Goal: Task Accomplishment & Management: Manage account settings

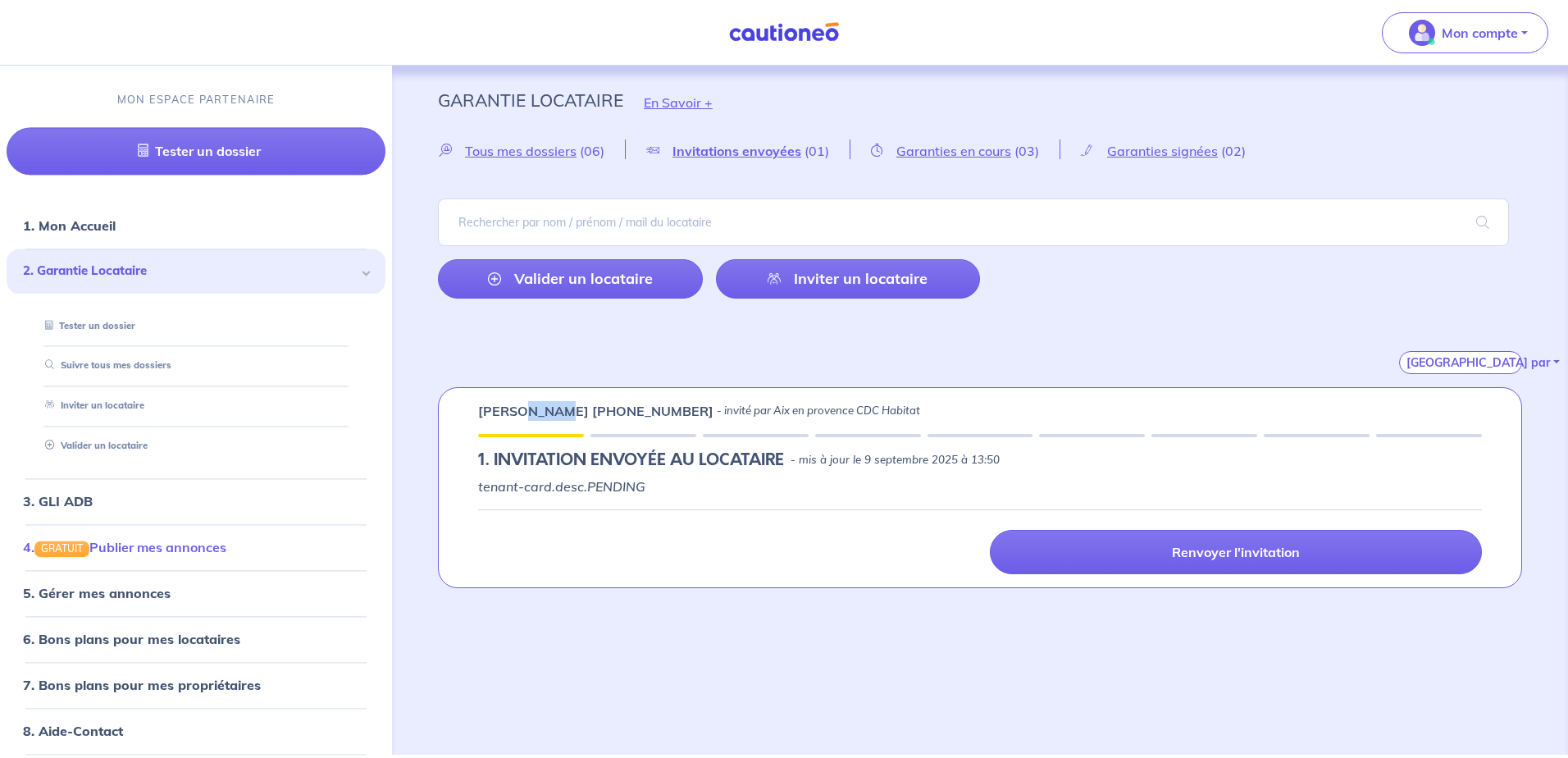
scroll to position [53, 0]
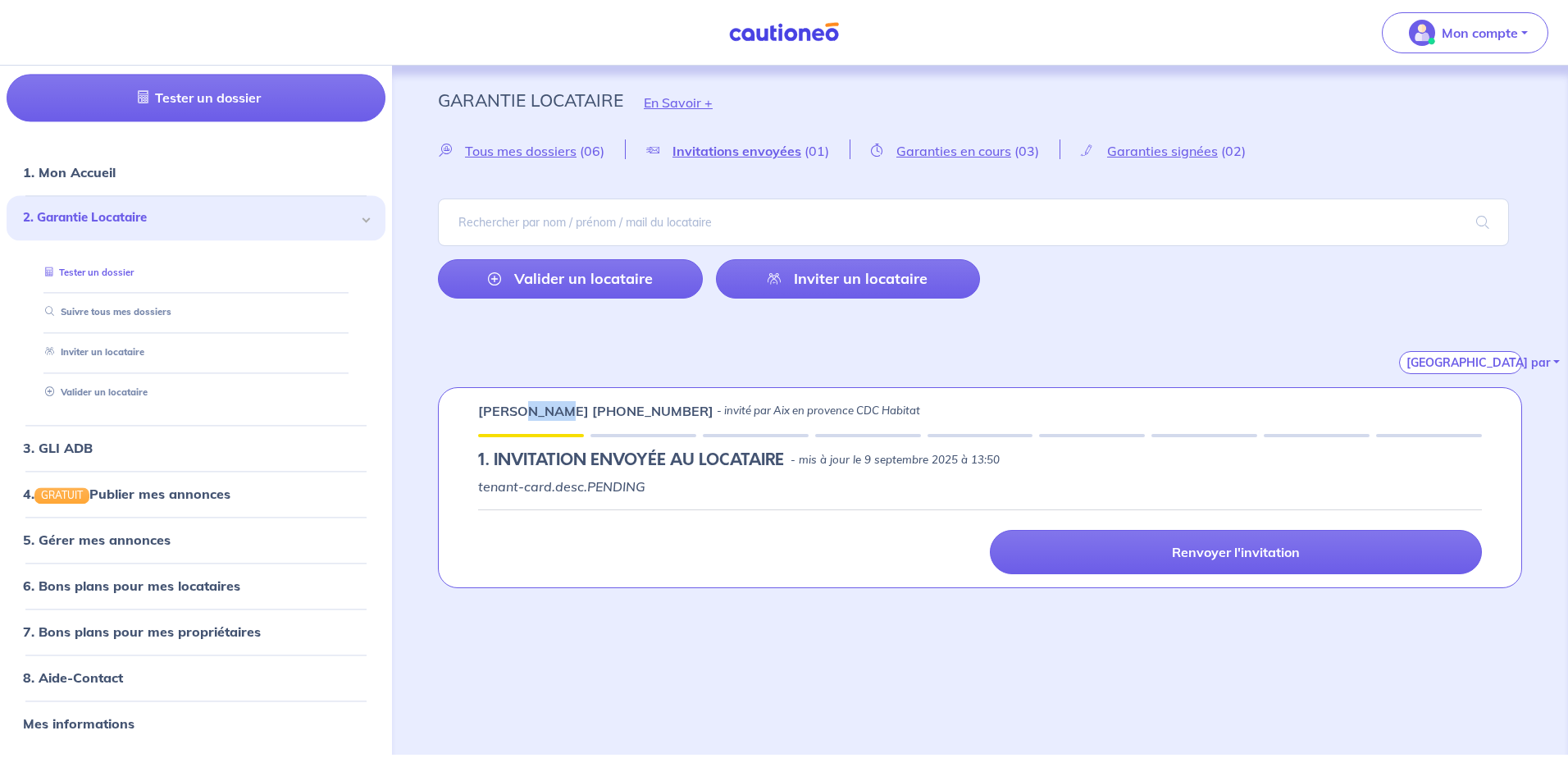
click at [99, 273] on link "Tester un dossier" at bounding box center [86, 272] width 95 height 11
click at [598, 278] on link "Valider un locataire" at bounding box center [571, 279] width 264 height 40
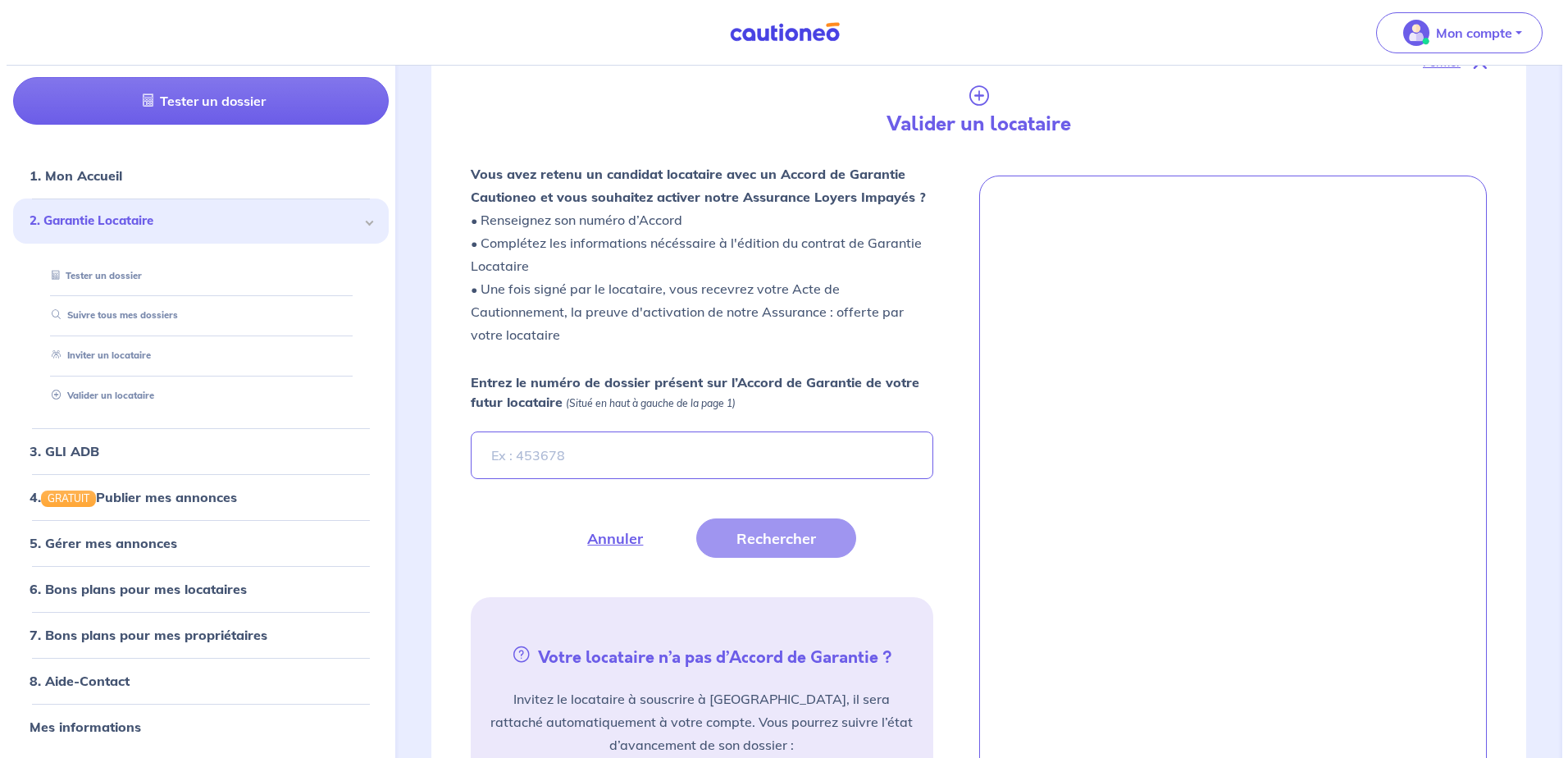
scroll to position [388, 0]
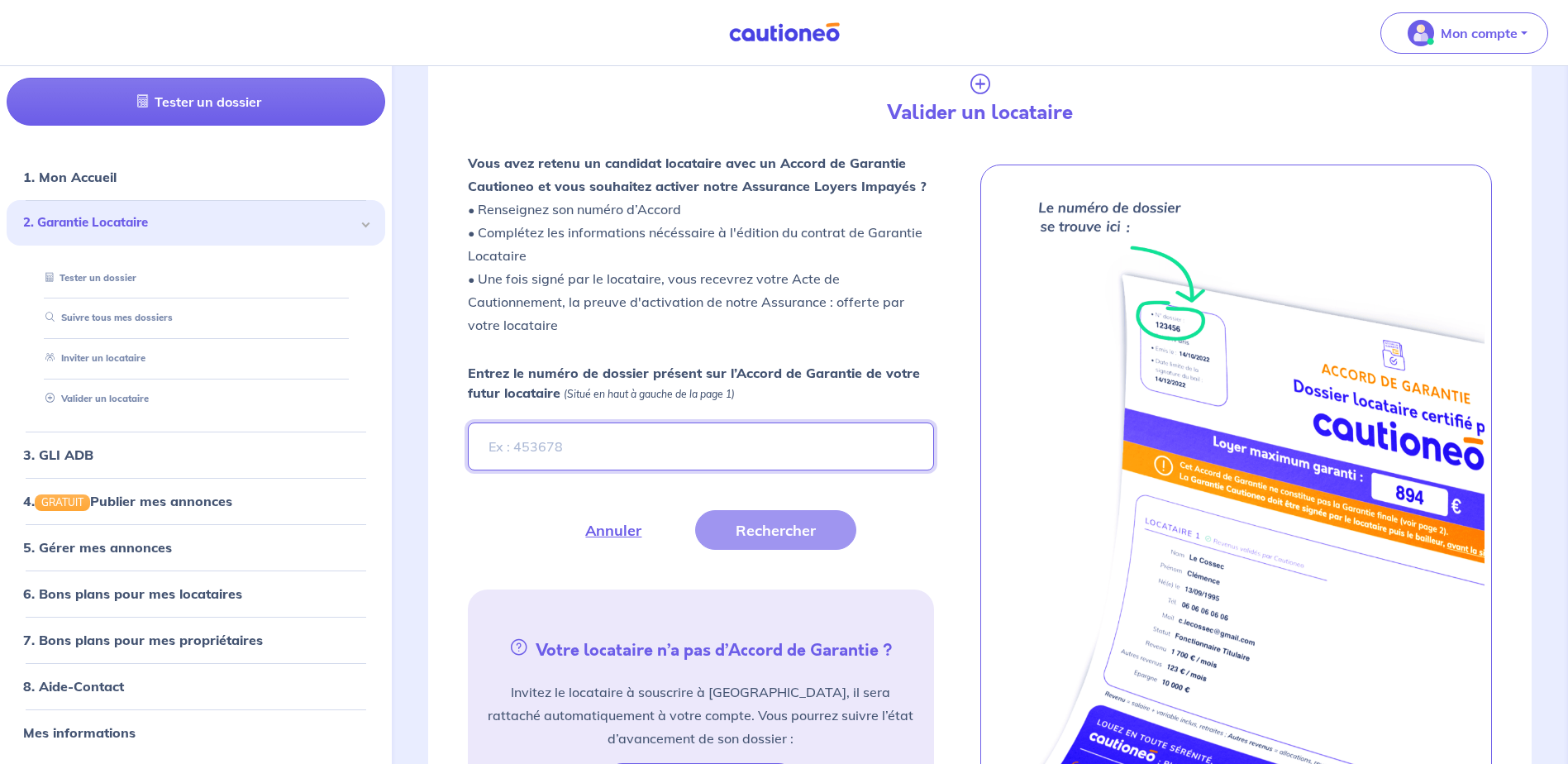
click at [513, 448] on input "Entrez le numéro de dossier présent sur l’Accord de Garantie de votre futur loc…" at bounding box center [700, 447] width 466 height 48
click at [494, 445] on input "Entrez le numéro de dossier présent sur l’Accord de Garantie de votre futur loc…" at bounding box center [700, 447] width 466 height 48
paste input "scpFPs"
click at [776, 530] on button "Rechercher" at bounding box center [775, 531] width 161 height 40
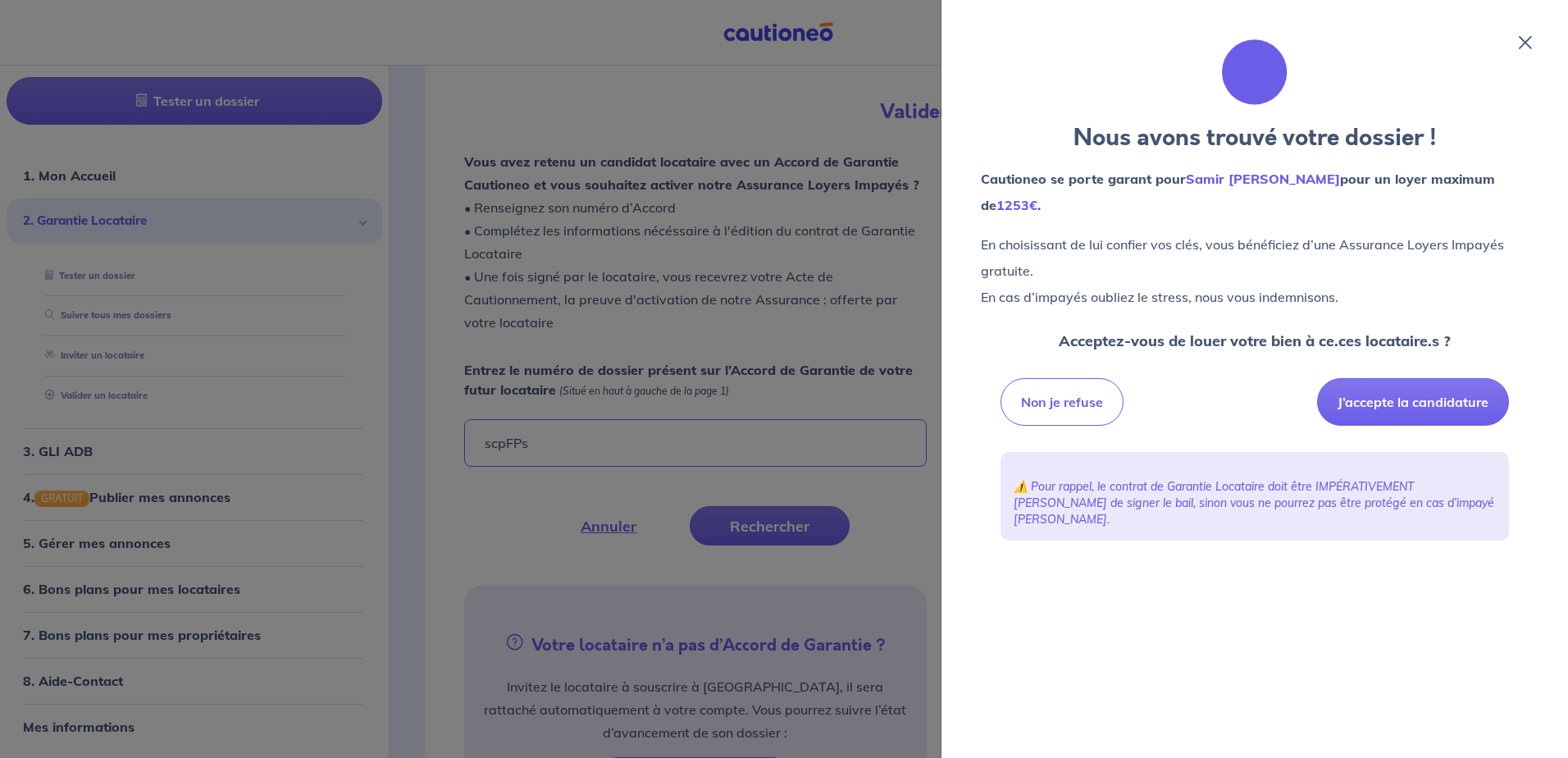
click at [1524, 41] on icon at bounding box center [1525, 43] width 13 height 13
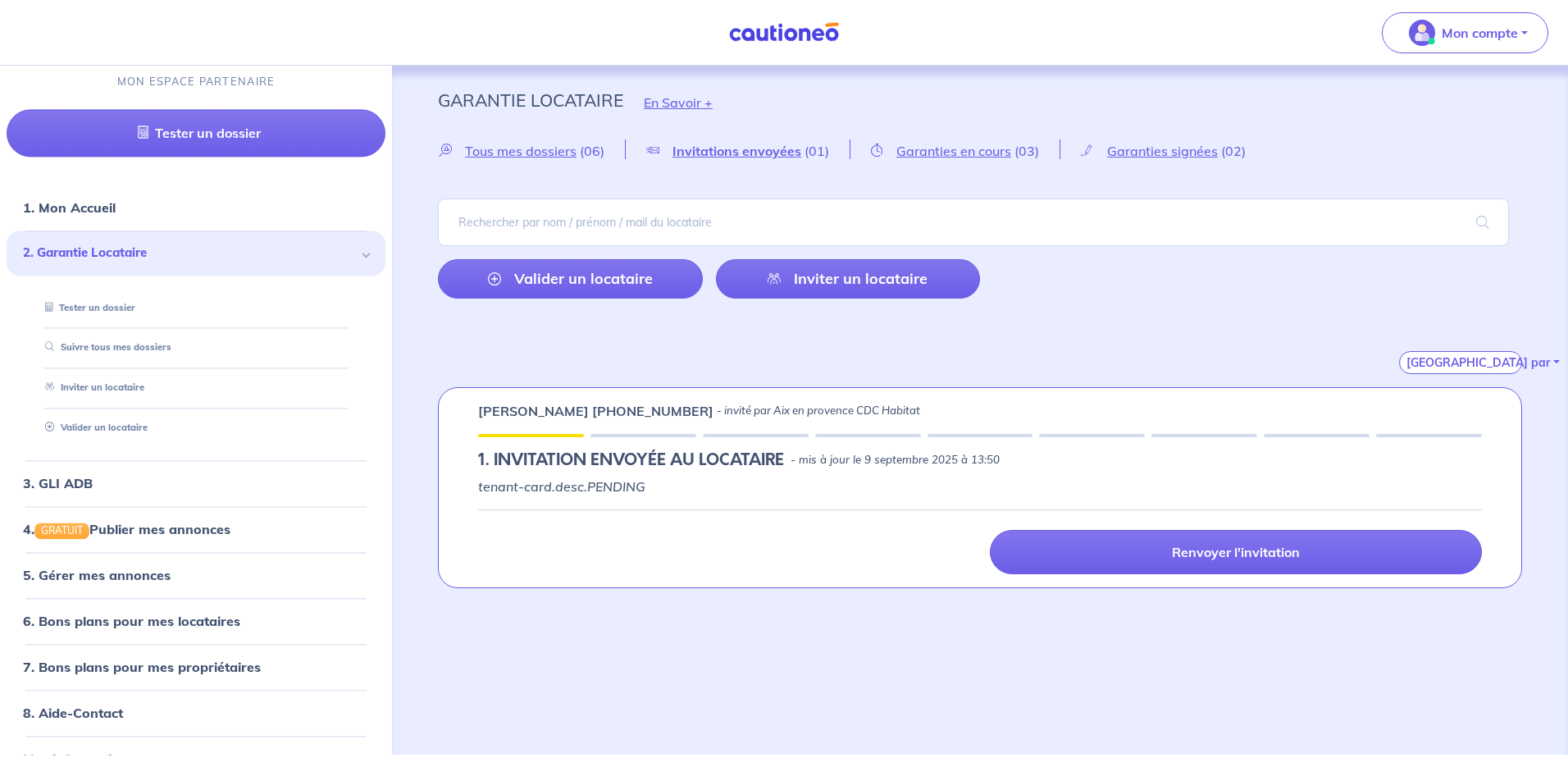
scroll to position [0, 0]
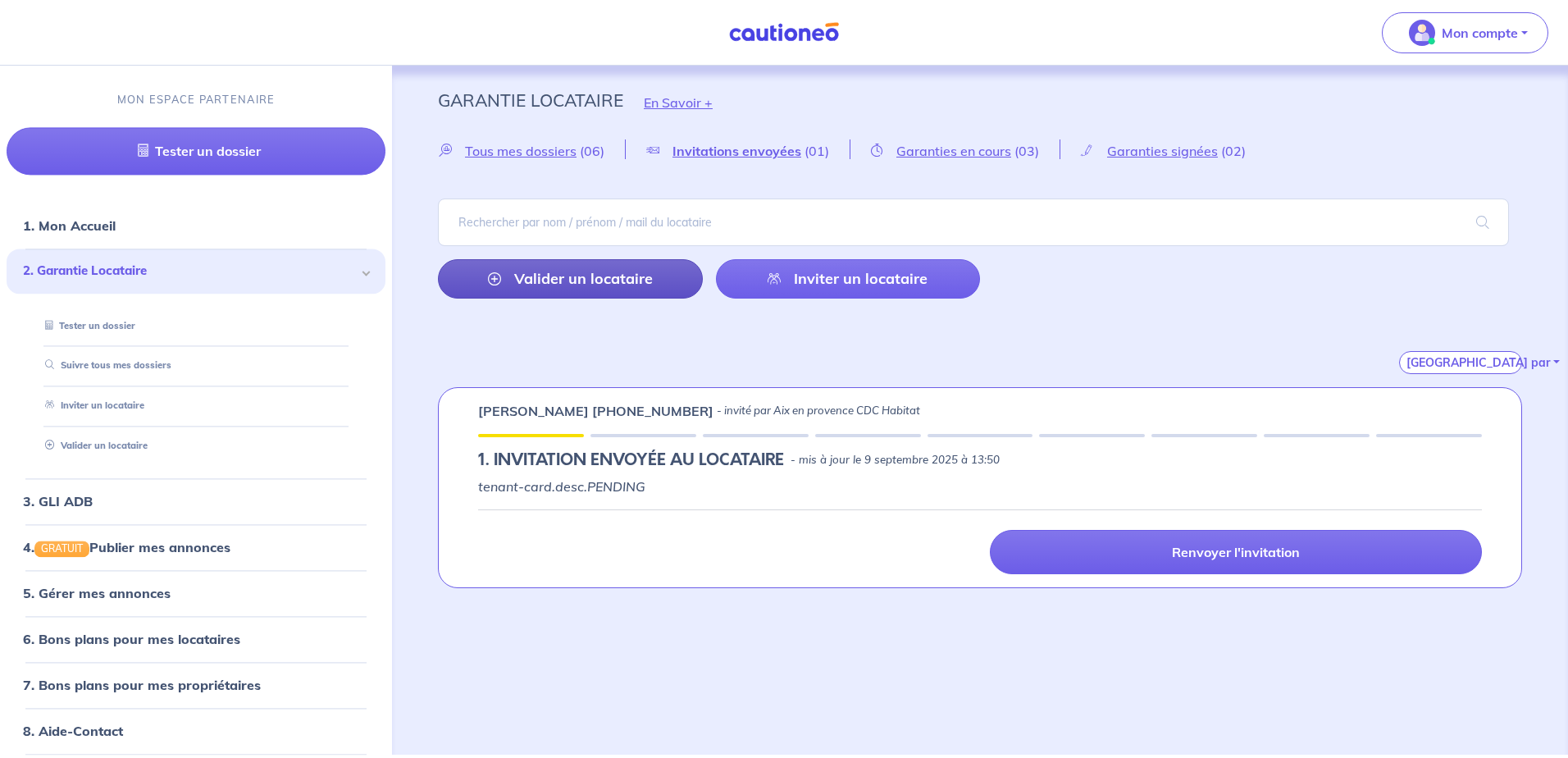
click at [570, 277] on link "Valider un locataire" at bounding box center [571, 279] width 264 height 40
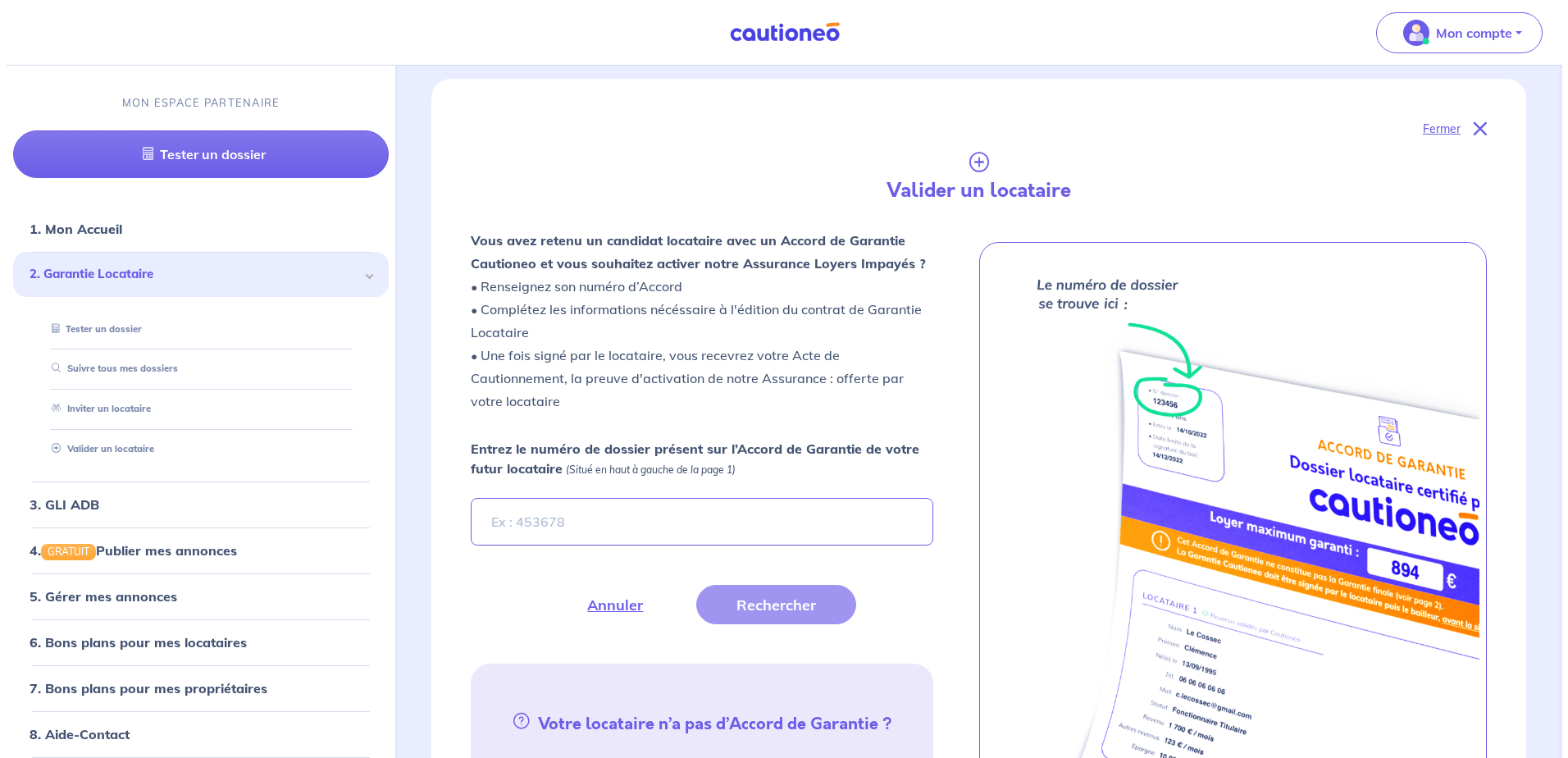
scroll to position [388, 0]
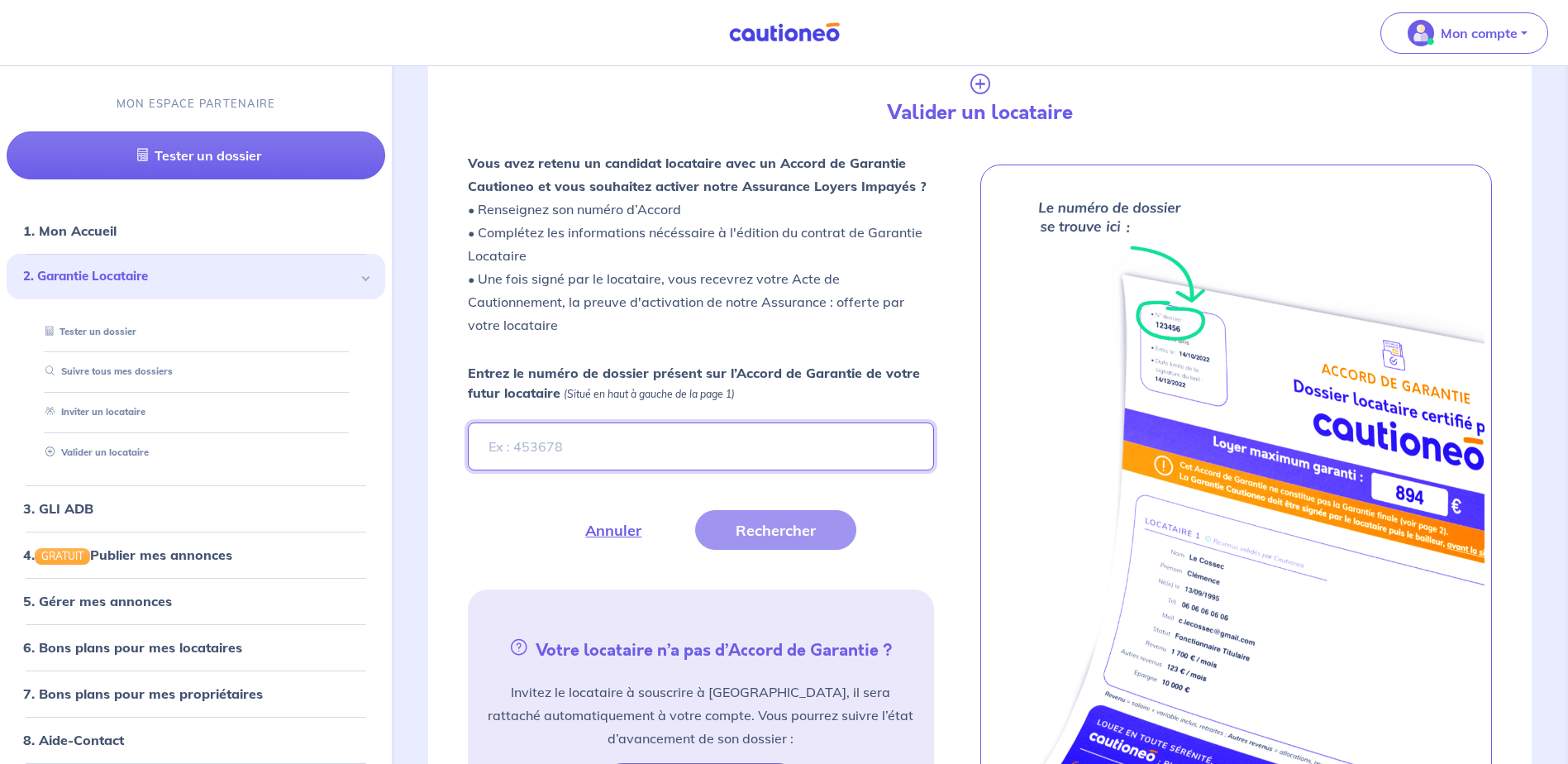
click at [481, 448] on input "Entrez le numéro de dossier présent sur l’Accord de Garantie de votre futur loc…" at bounding box center [700, 447] width 466 height 48
paste input "scpFPs"
type input "scpFPs"
click at [765, 531] on button "Rechercher" at bounding box center [775, 531] width 161 height 40
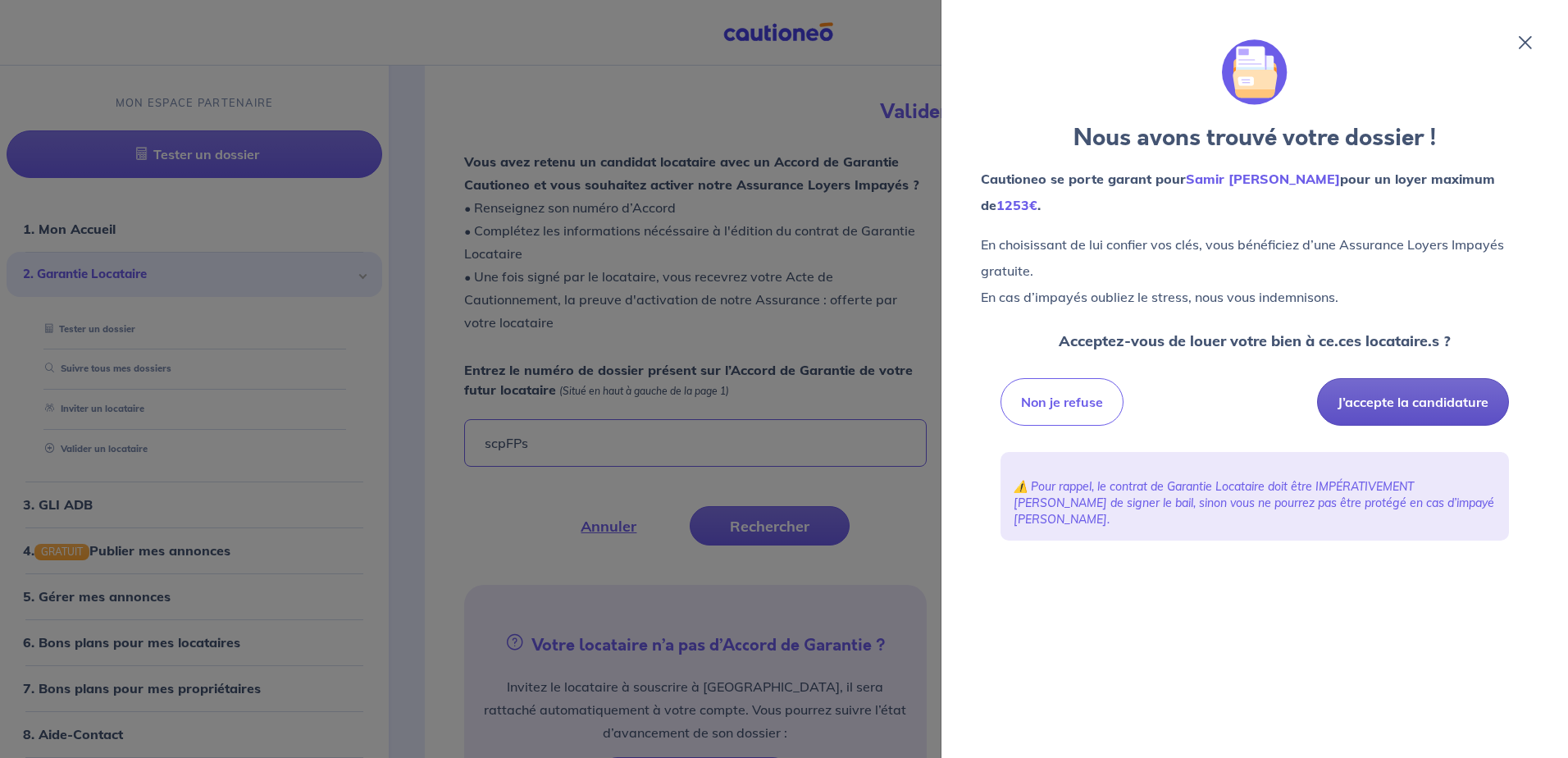
click at [1403, 399] on button "J’accepte la candidature" at bounding box center [1412, 402] width 192 height 47
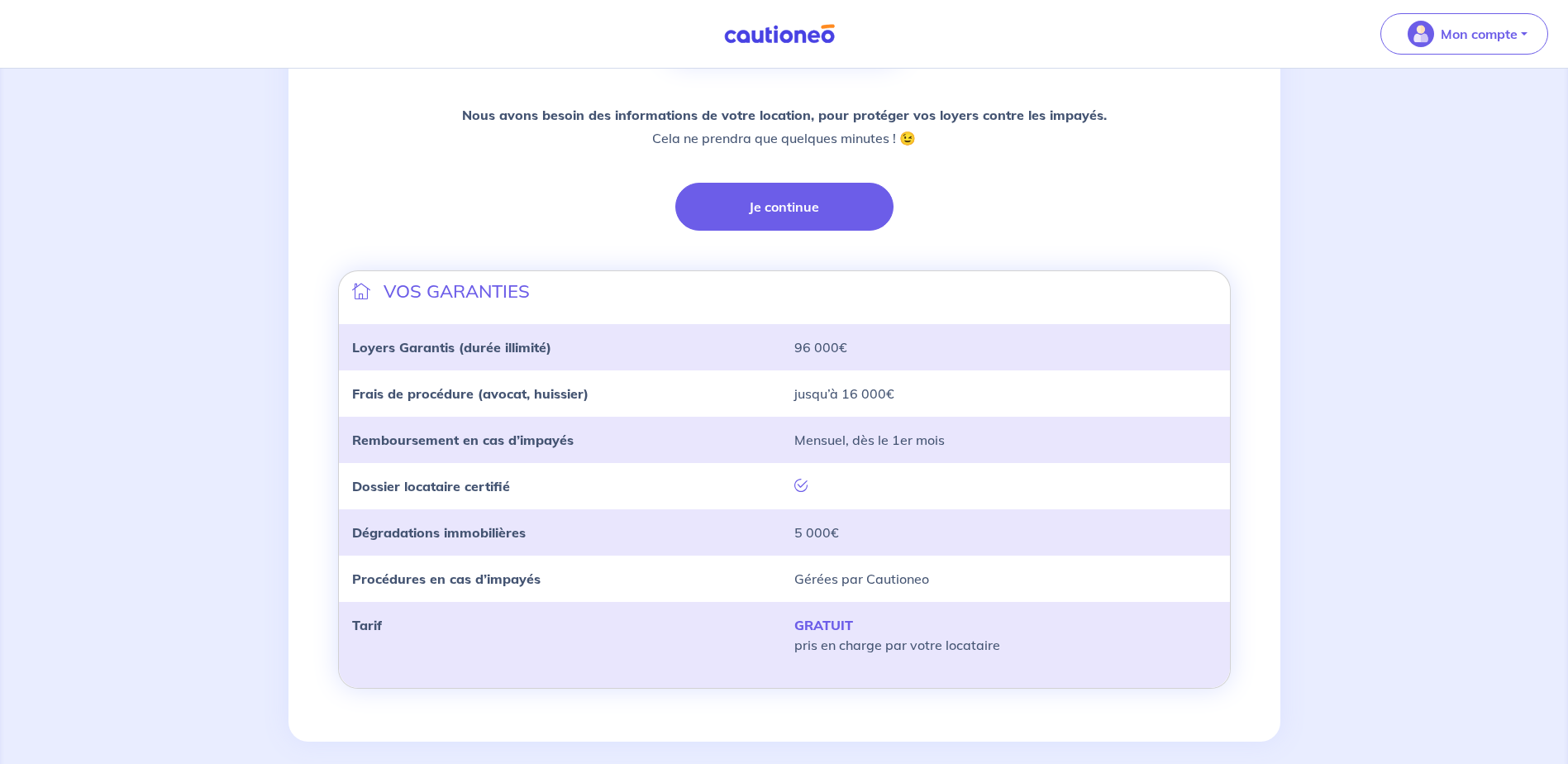
scroll to position [384, 0]
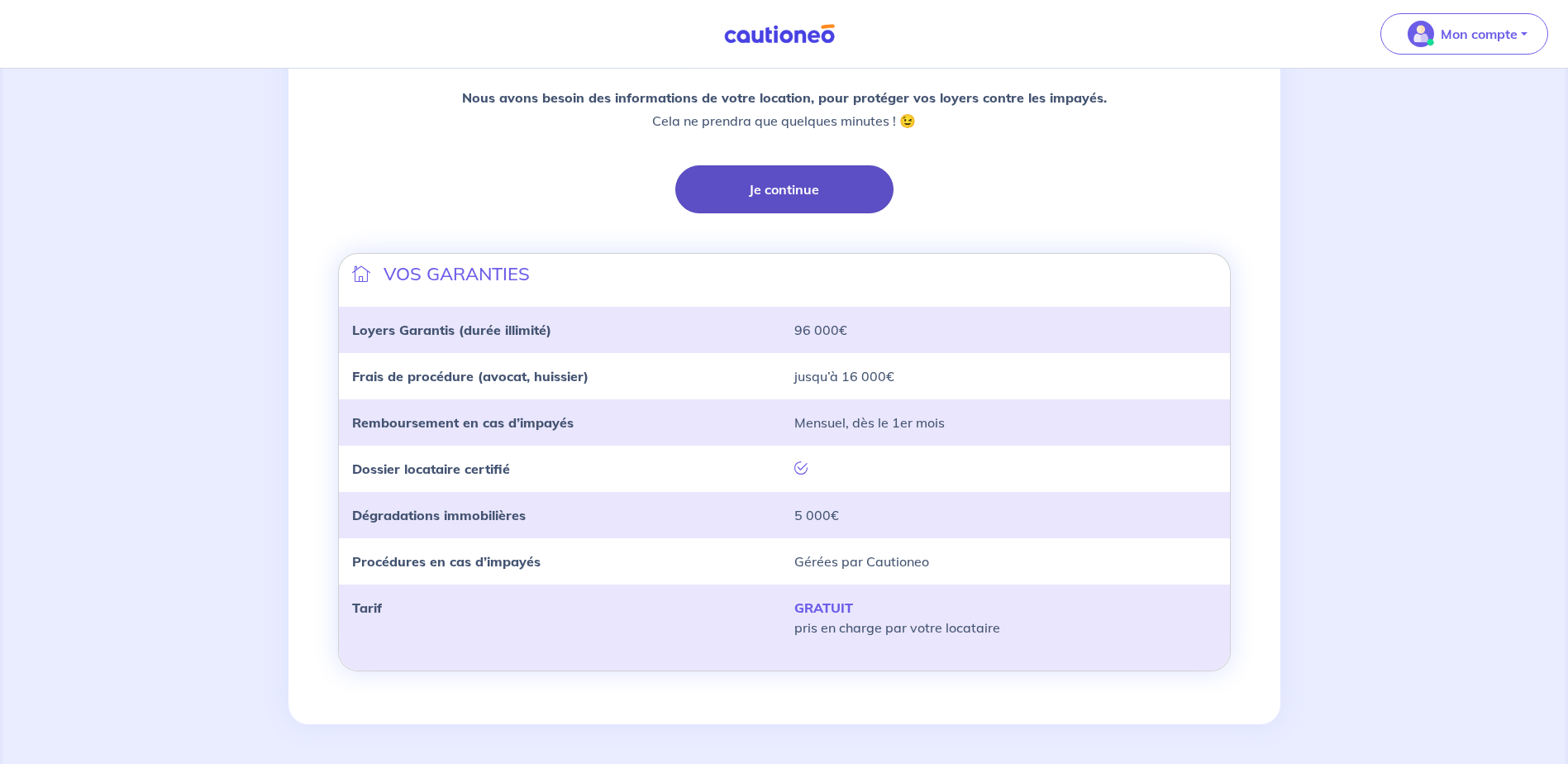
click at [790, 190] on button "Je continue" at bounding box center [784, 190] width 218 height 48
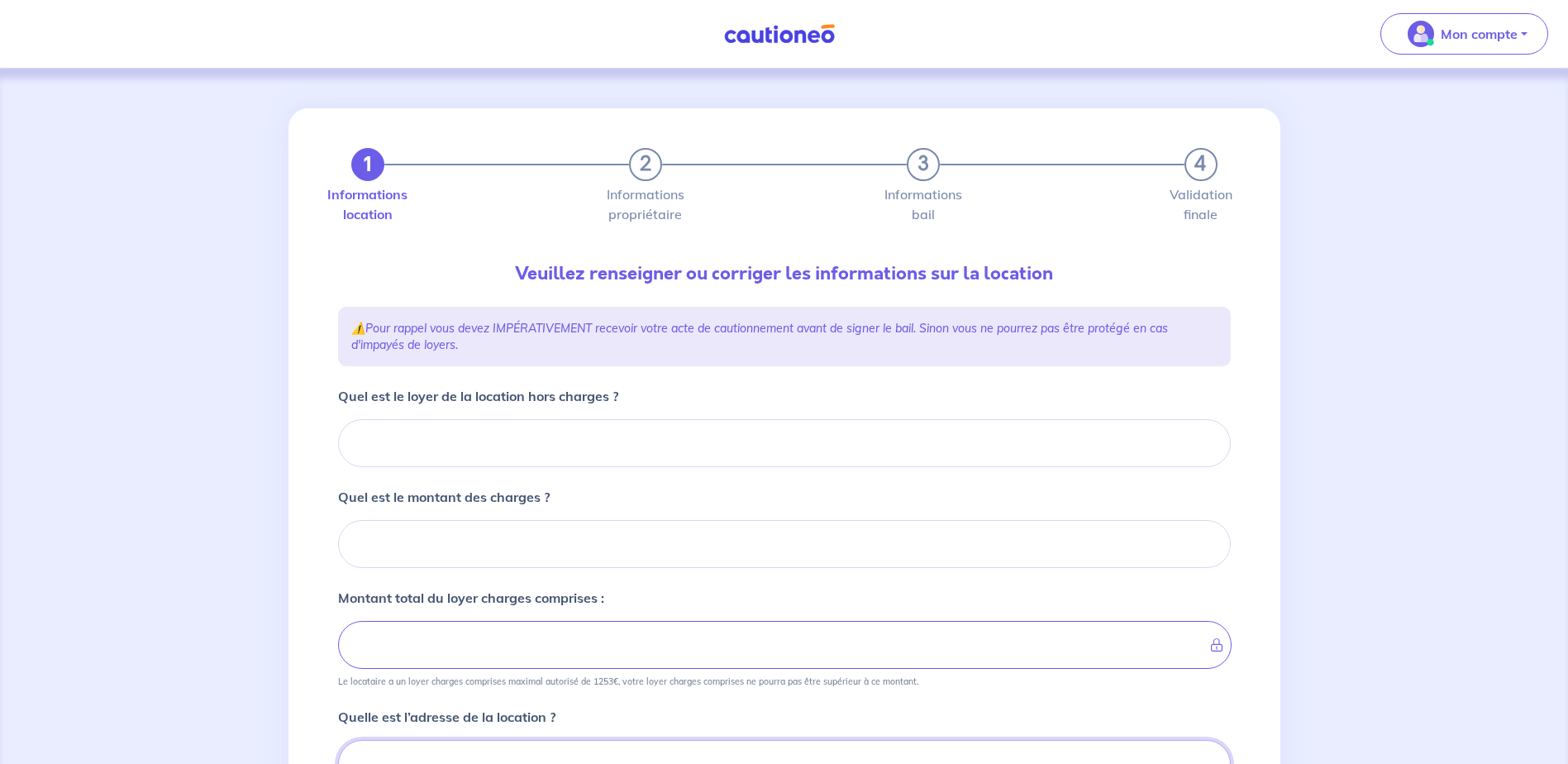
scroll to position [9, 0]
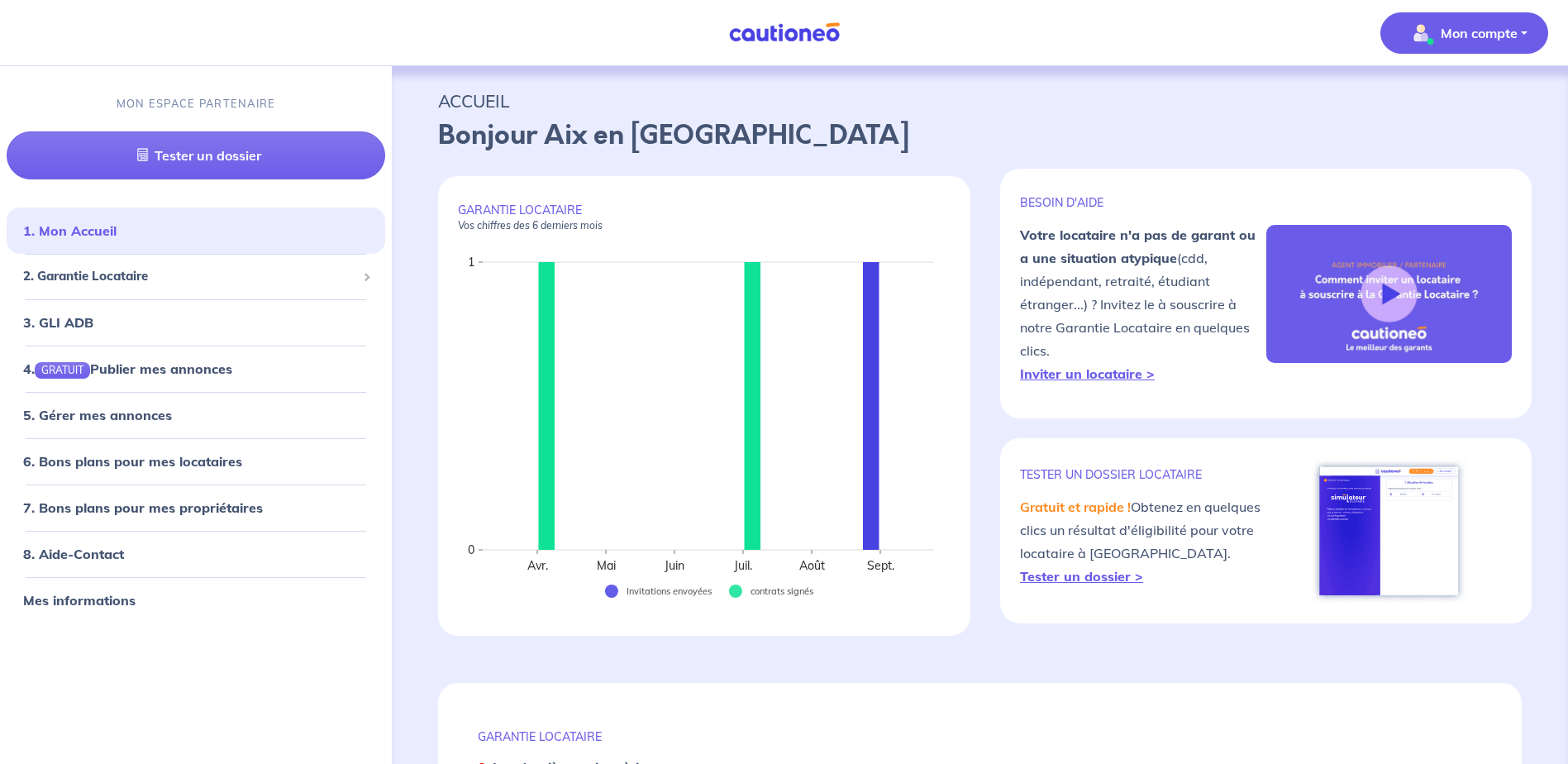
click at [1528, 31] on button "Mon compte" at bounding box center [1464, 32] width 168 height 41
click at [1437, 103] on link "Mes informations" at bounding box center [1447, 103] width 133 height 27
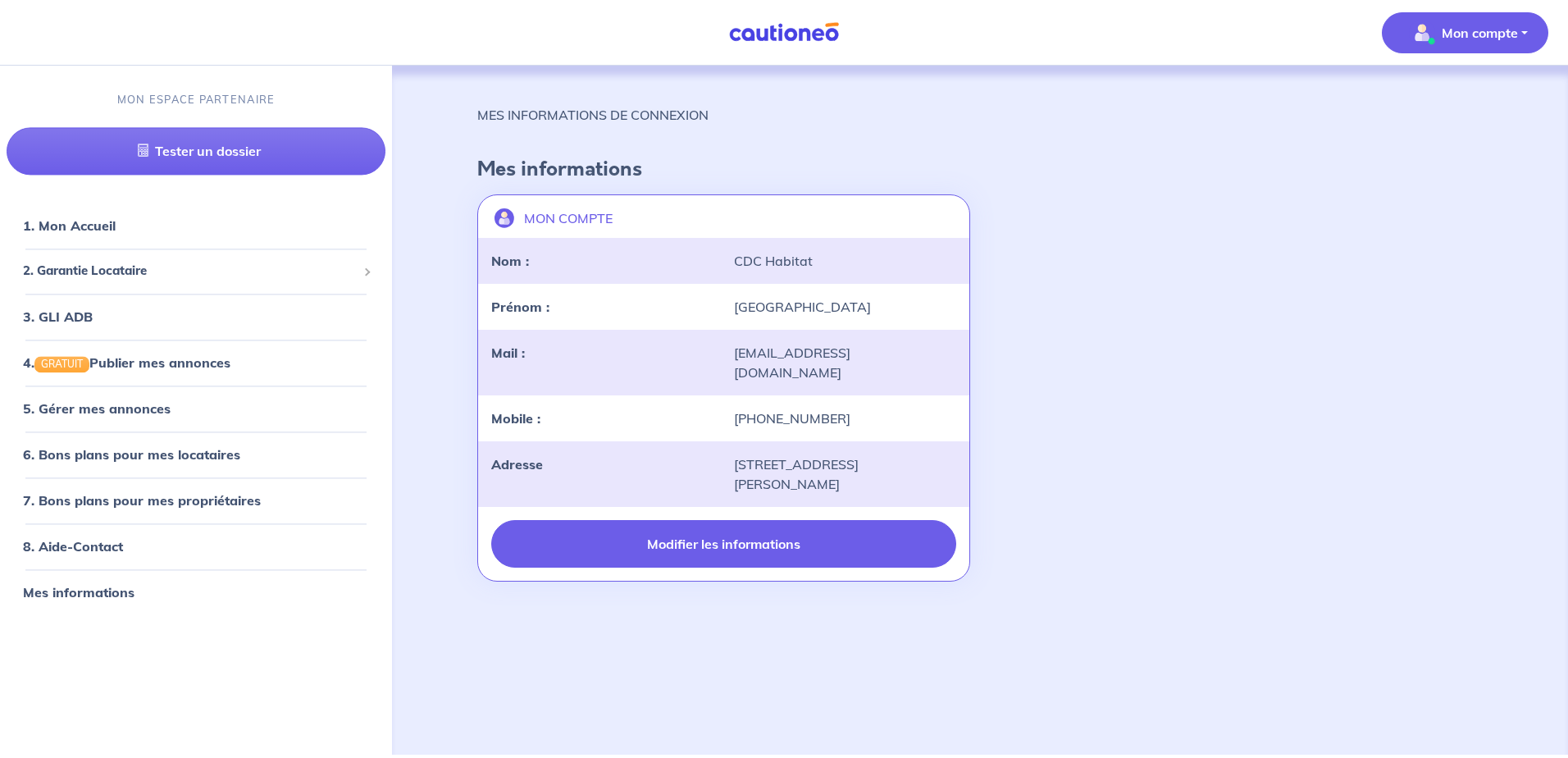
click at [756, 527] on button "Modifier les informations" at bounding box center [724, 543] width 465 height 47
select select "FR"
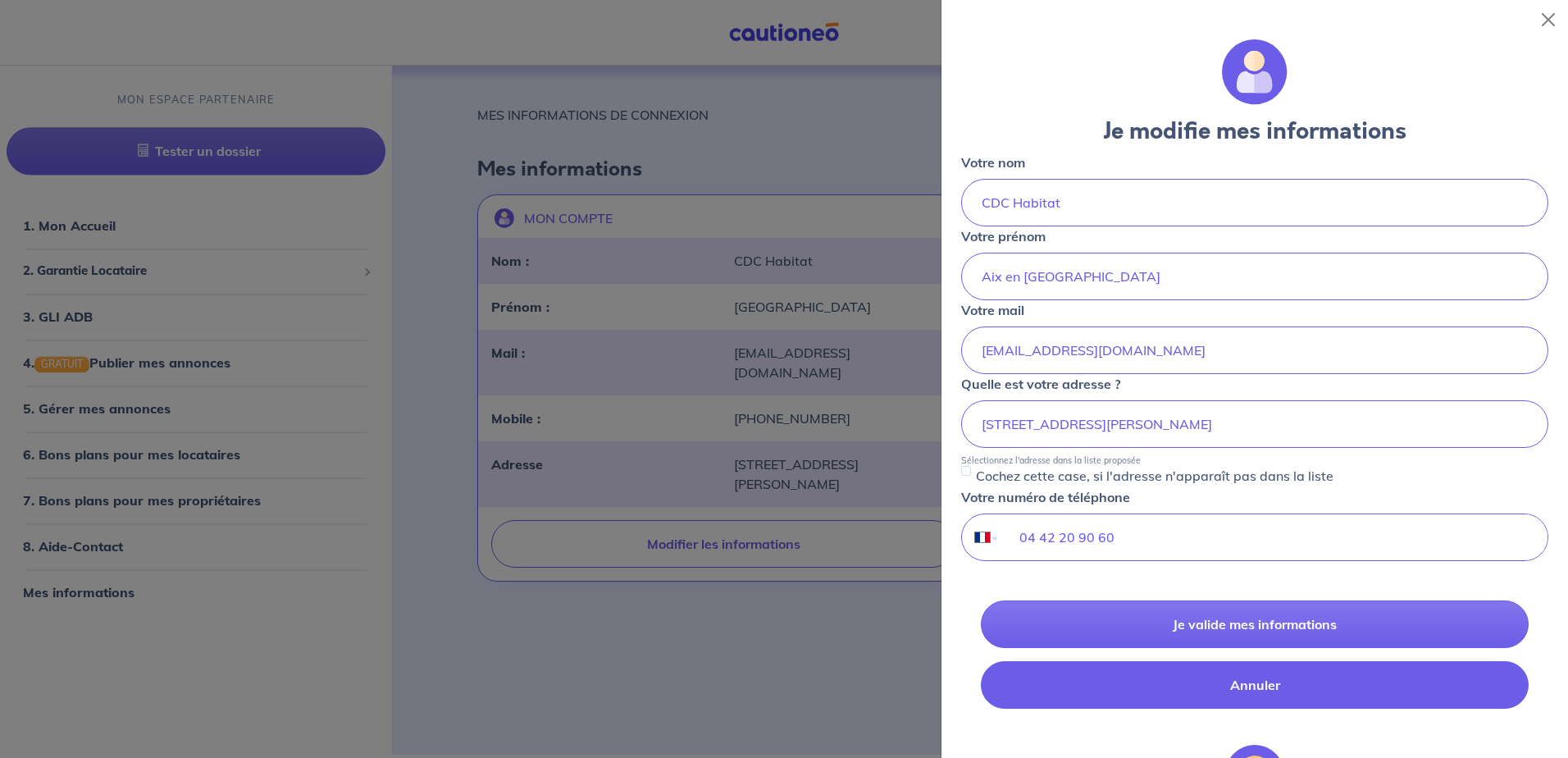
click at [1270, 679] on button "Annuler" at bounding box center [1254, 685] width 548 height 47
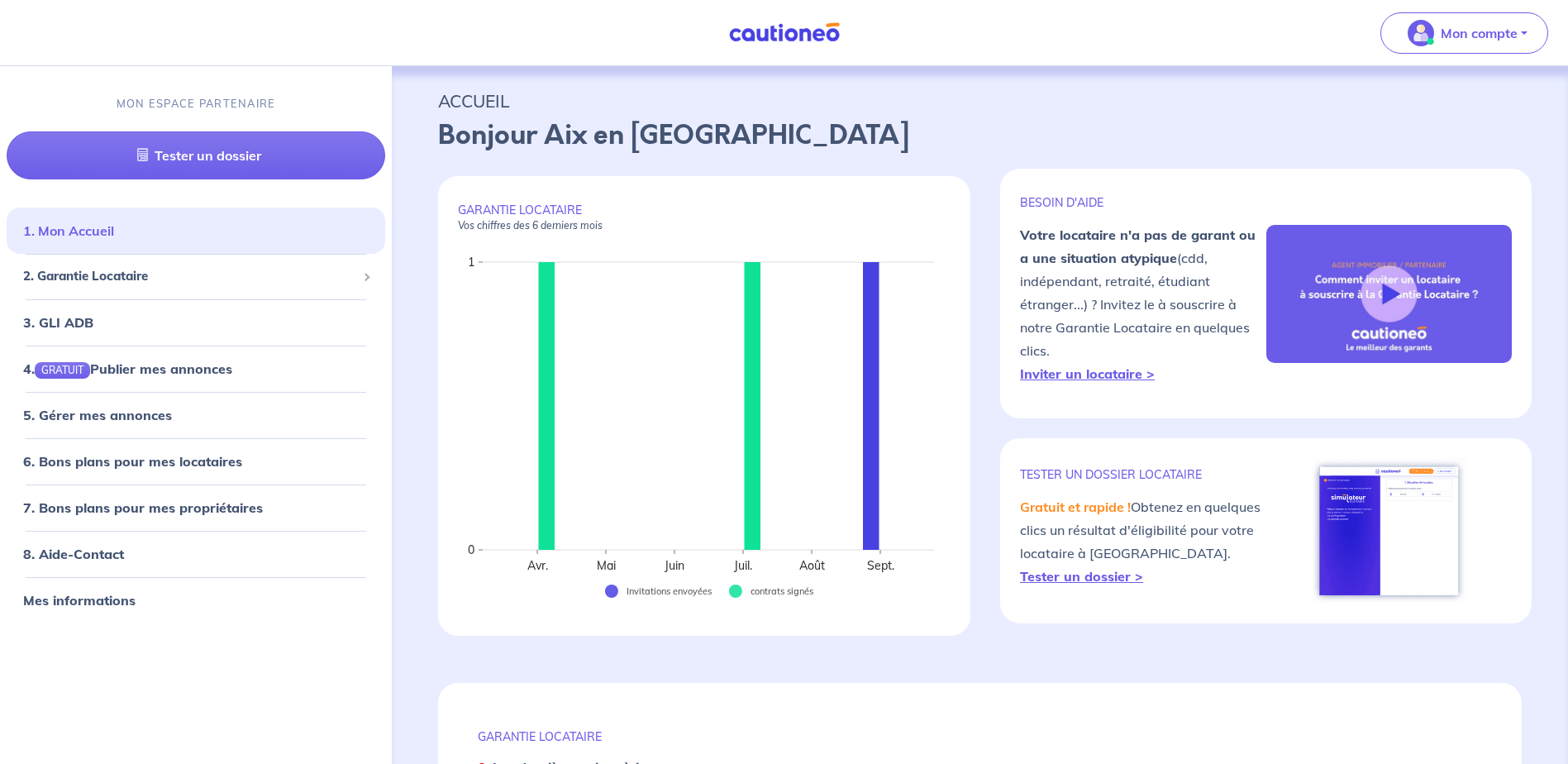
click at [86, 225] on link "1. Mon Accueil" at bounding box center [68, 231] width 90 height 16
click at [99, 276] on span "2. Garantie Locataire" at bounding box center [189, 277] width 333 height 19
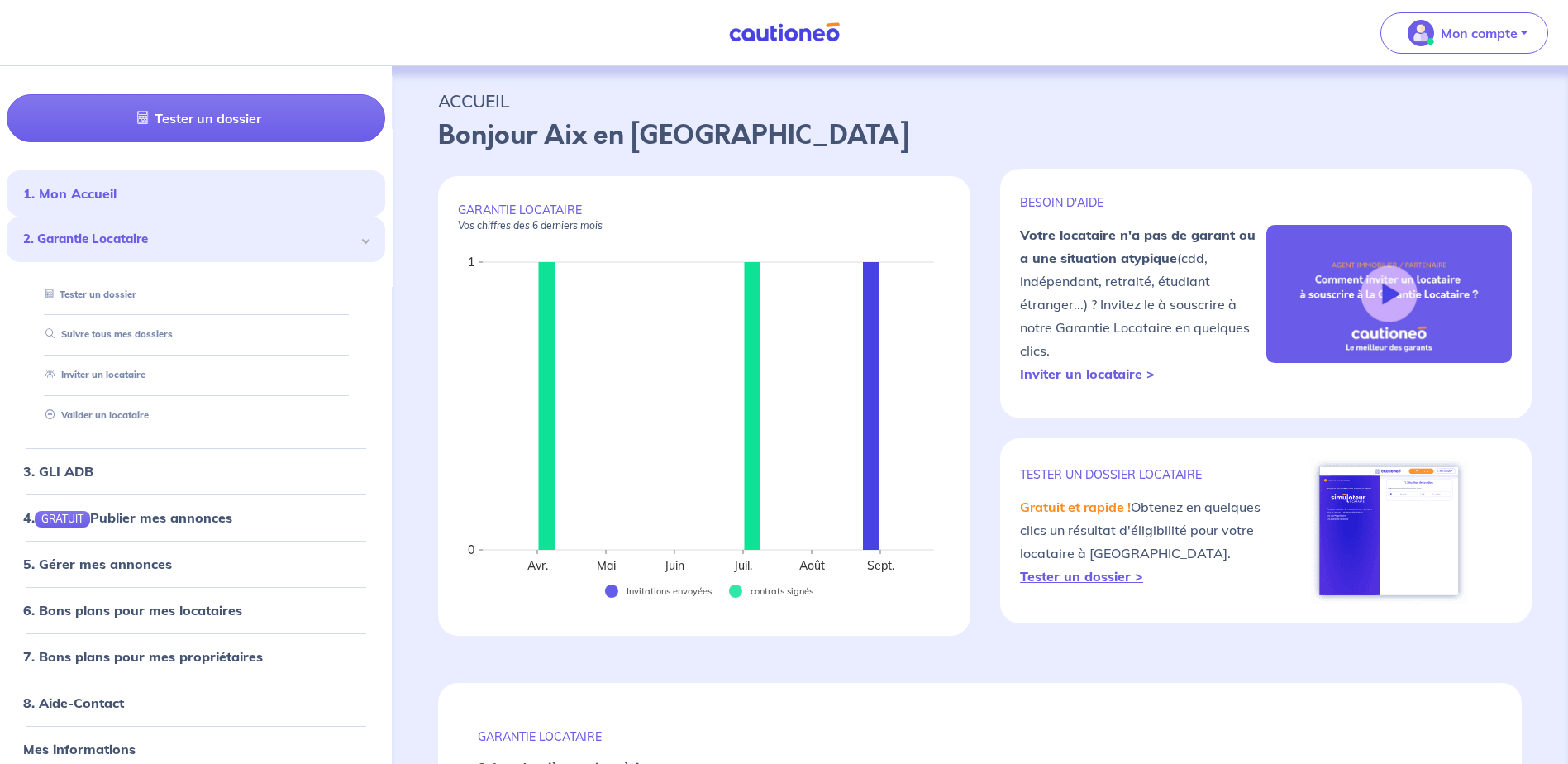
scroll to position [53, 0]
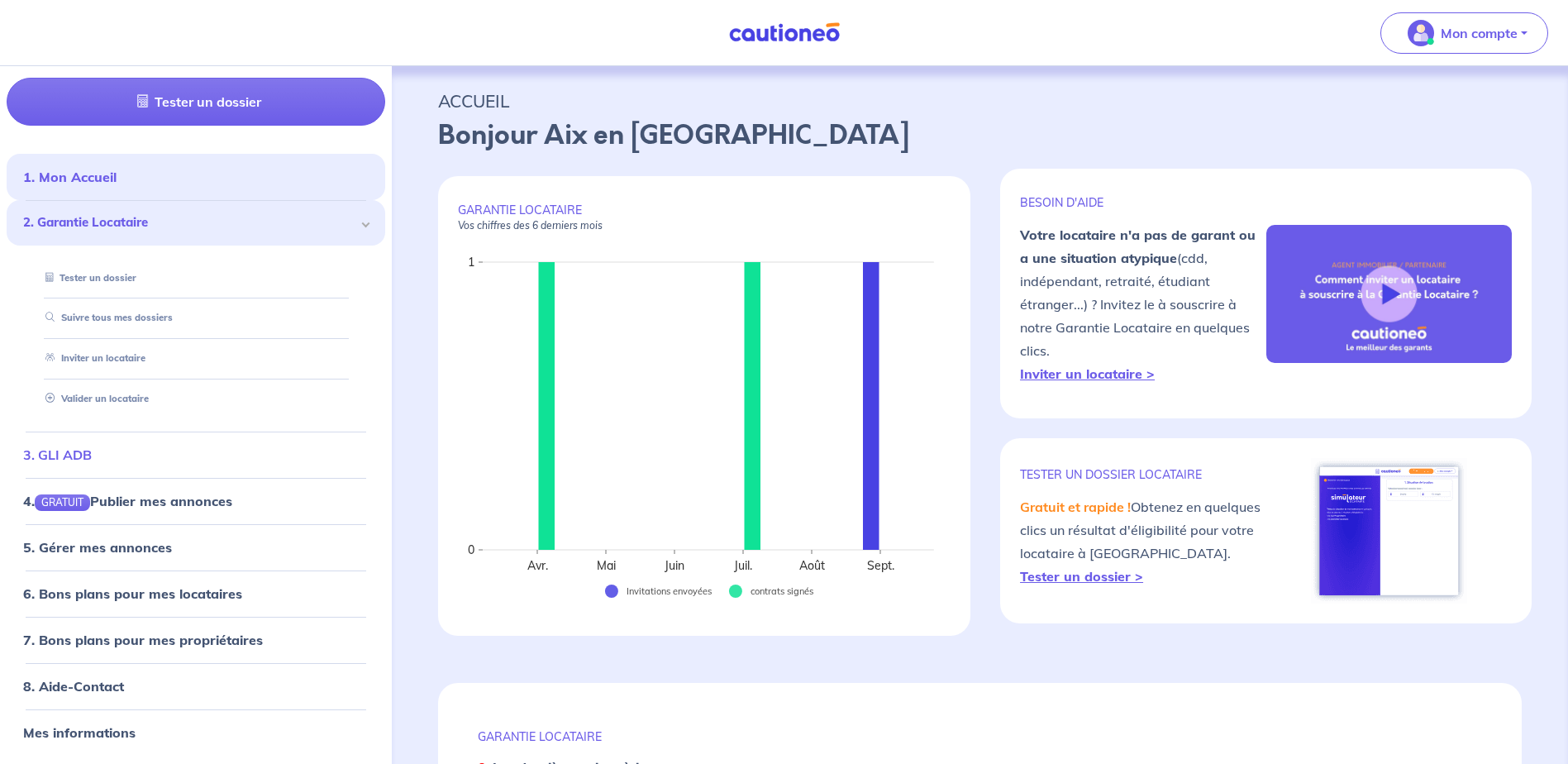
click at [72, 447] on link "3. GLI ADB" at bounding box center [57, 454] width 69 height 16
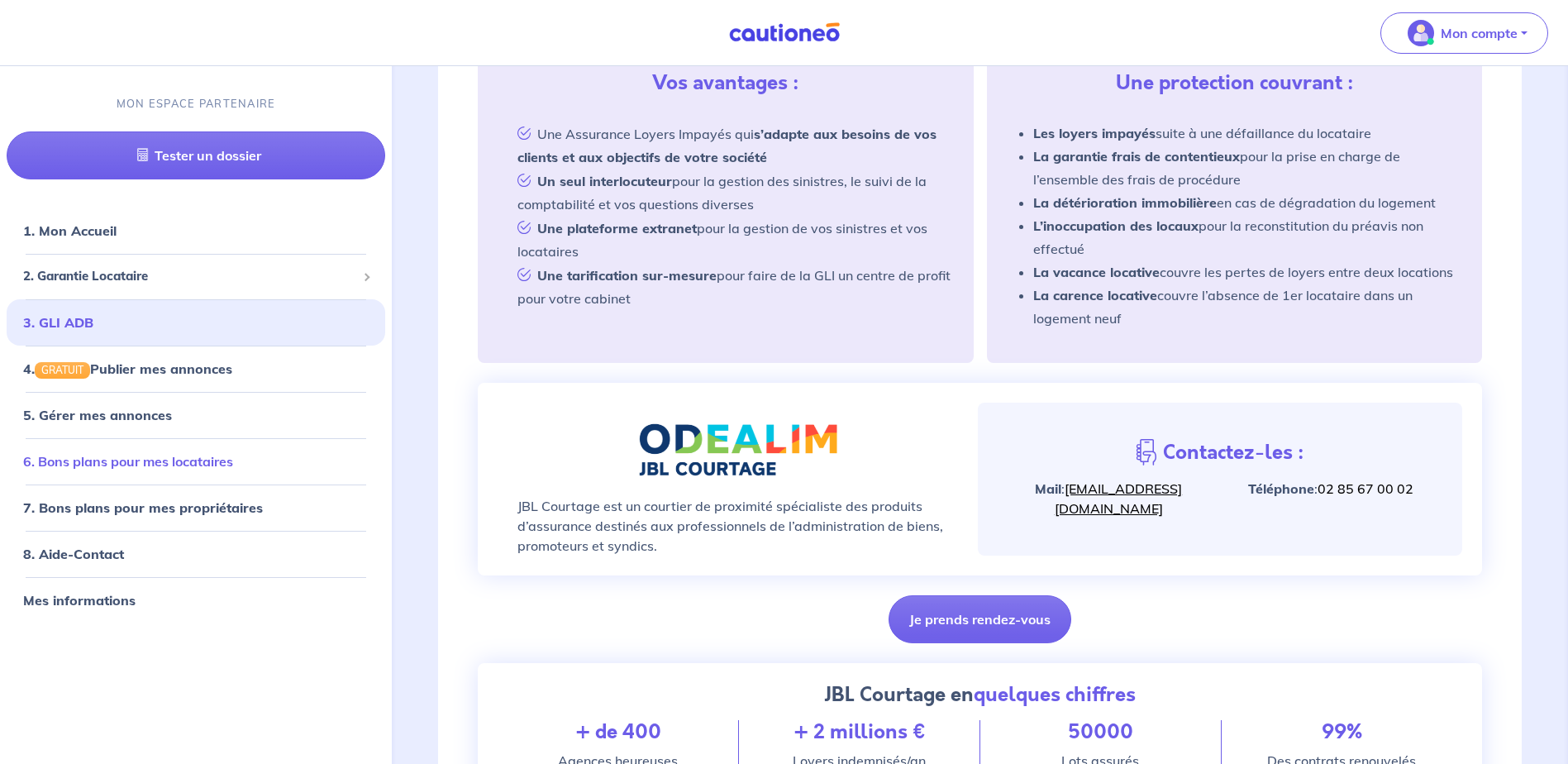
scroll to position [319, 0]
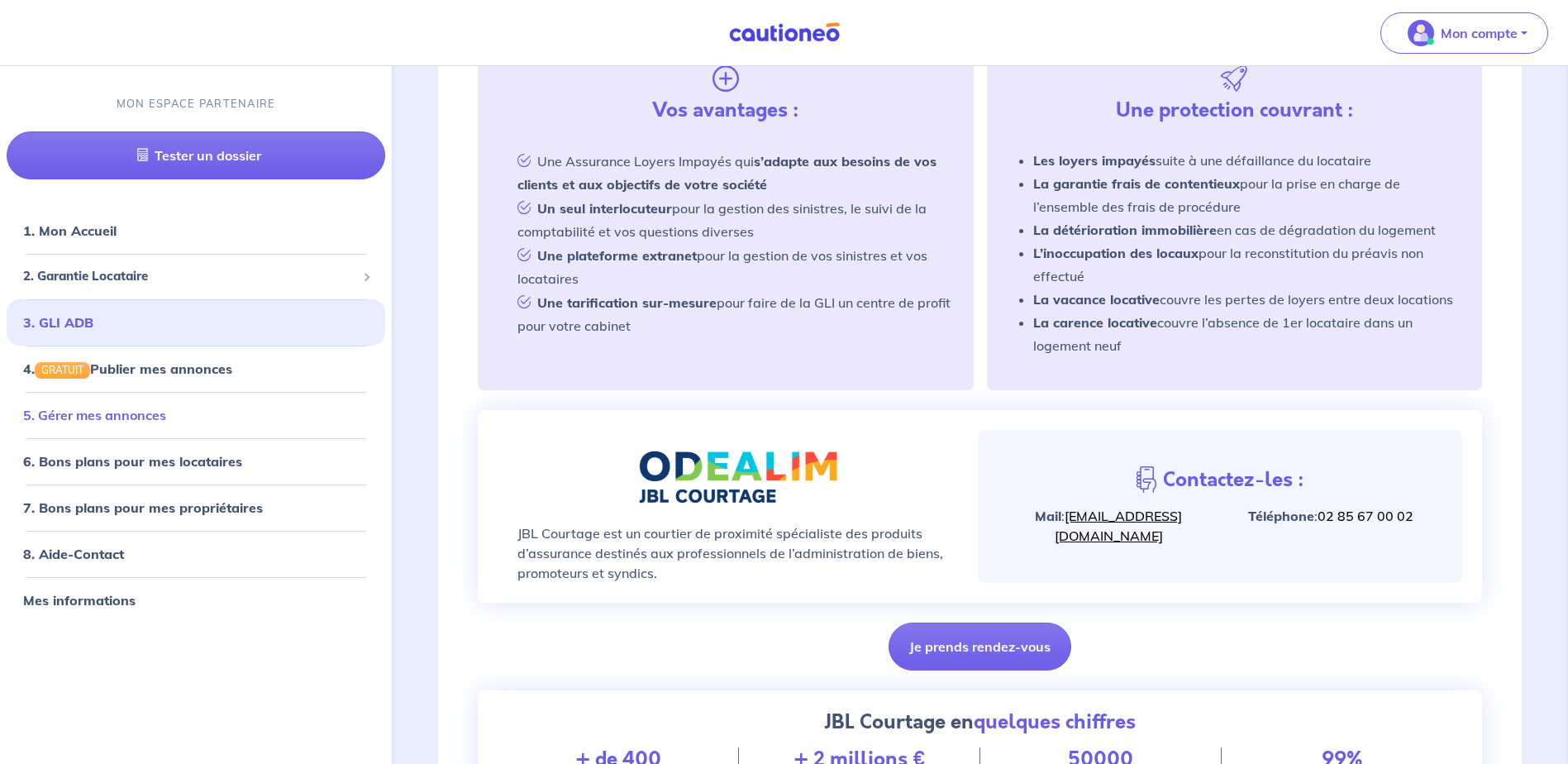
click at [129, 416] on link "5. Gérer mes annonces" at bounding box center [94, 414] width 143 height 16
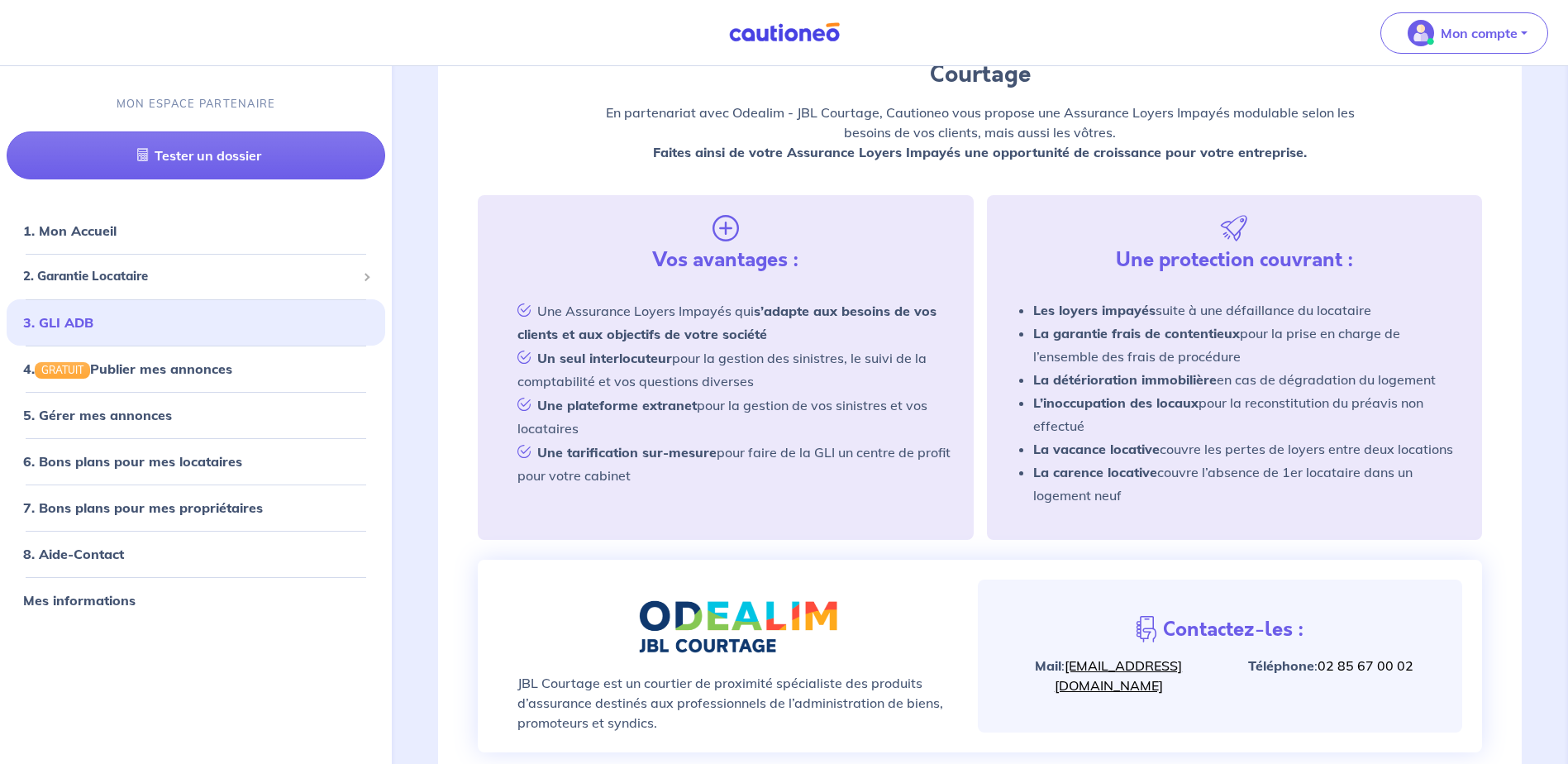
scroll to position [0, 0]
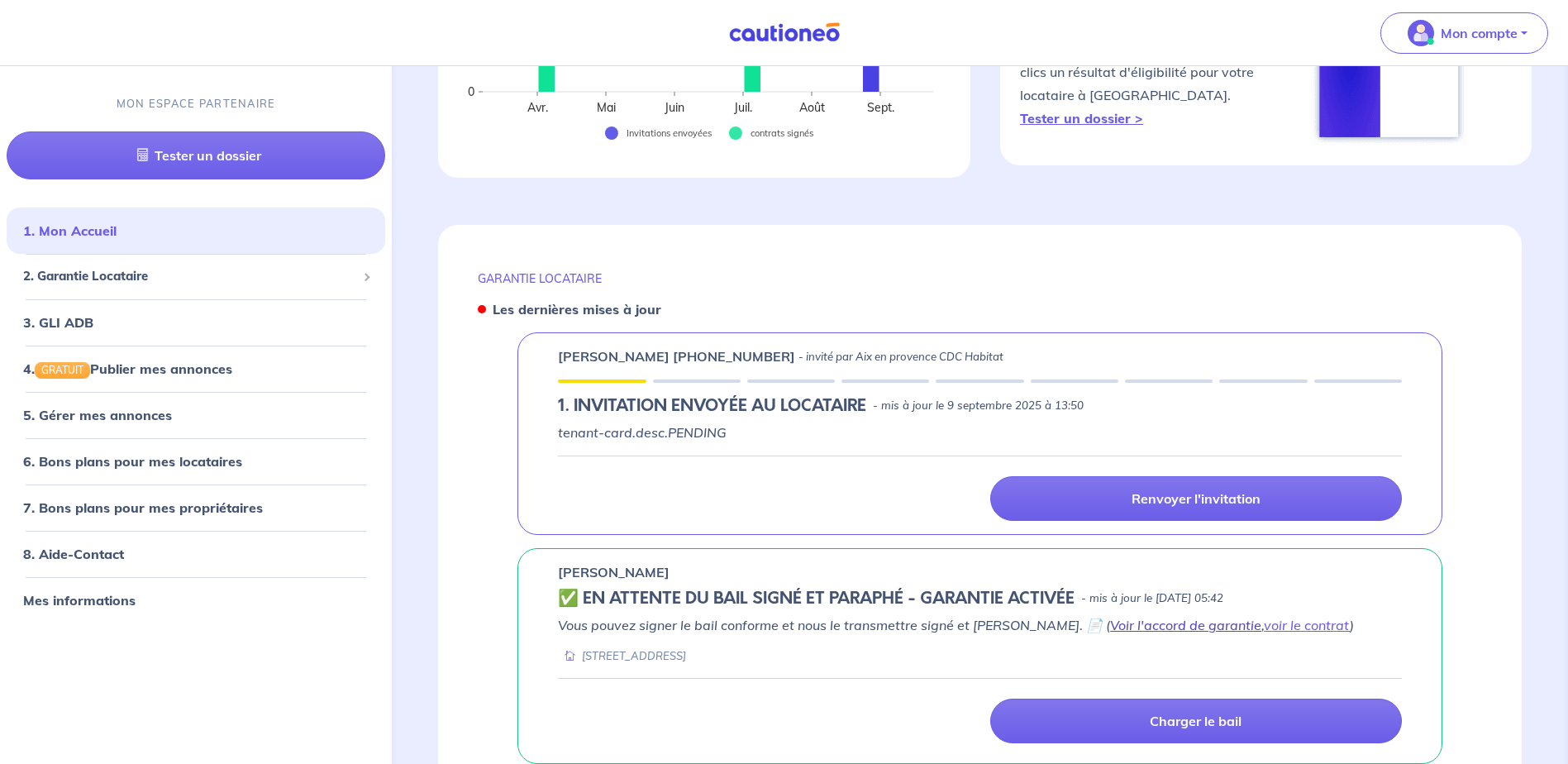
scroll to position [496, 0]
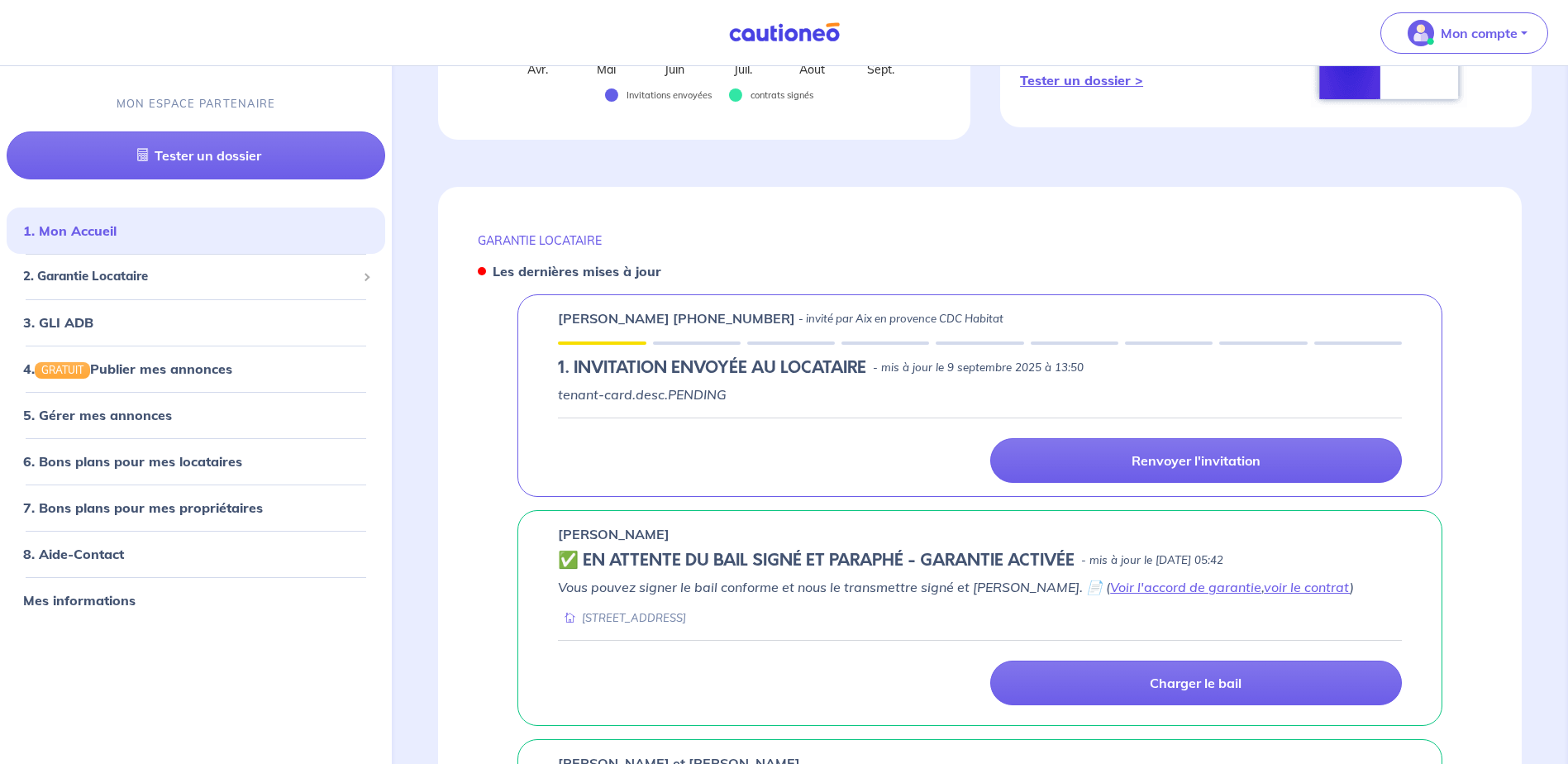
click at [666, 366] on h5 "1.︎ INVITATION ENVOYÉE AU LOCATAIRE" at bounding box center [712, 368] width 308 height 20
drag, startPoint x: 678, startPoint y: 374, endPoint x: 1205, endPoint y: 363, distance: 527.1
drag, startPoint x: 1205, startPoint y: 363, endPoint x: 840, endPoint y: 372, distance: 365.1
click at [840, 372] on h5 "1.︎ INVITATION ENVOYÉE AU LOCATAIRE" at bounding box center [712, 368] width 308 height 20
click at [605, 354] on div "samir laib +33635351193 - invité par Aix en provence CDC Habitat 1.︎ INVITATION…" at bounding box center [979, 395] width 924 height 203
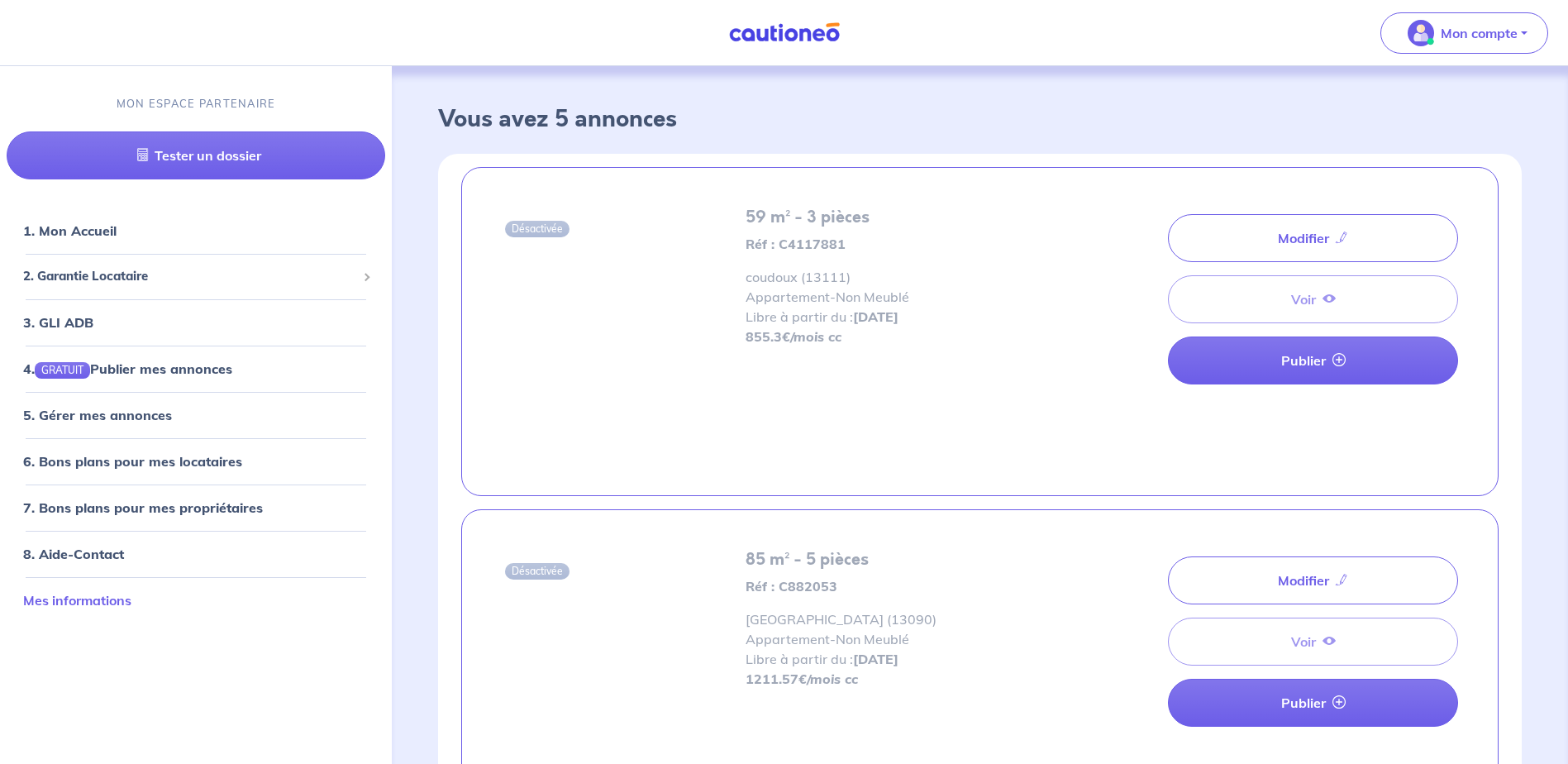
click at [78, 598] on link "Mes informations" at bounding box center [77, 599] width 109 height 16
